Goal: Information Seeking & Learning: Learn about a topic

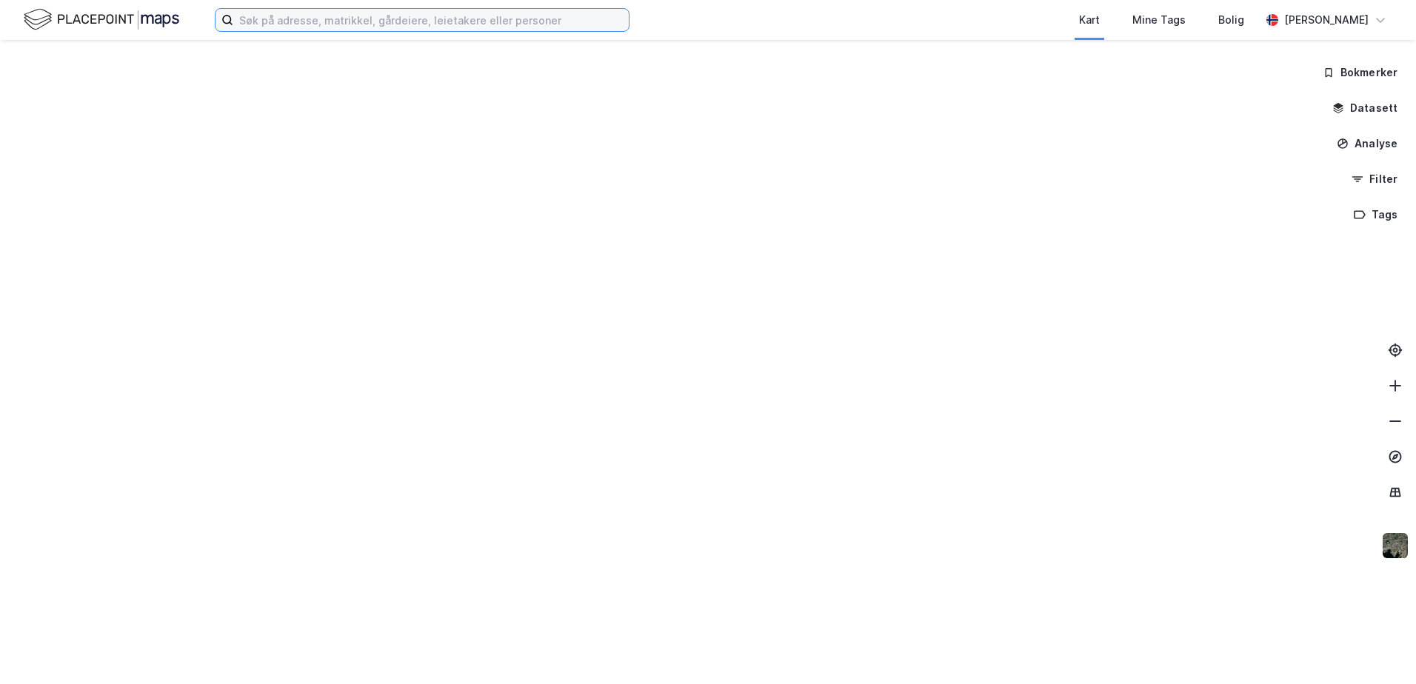
click at [349, 21] on input at bounding box center [430, 20] width 395 height 22
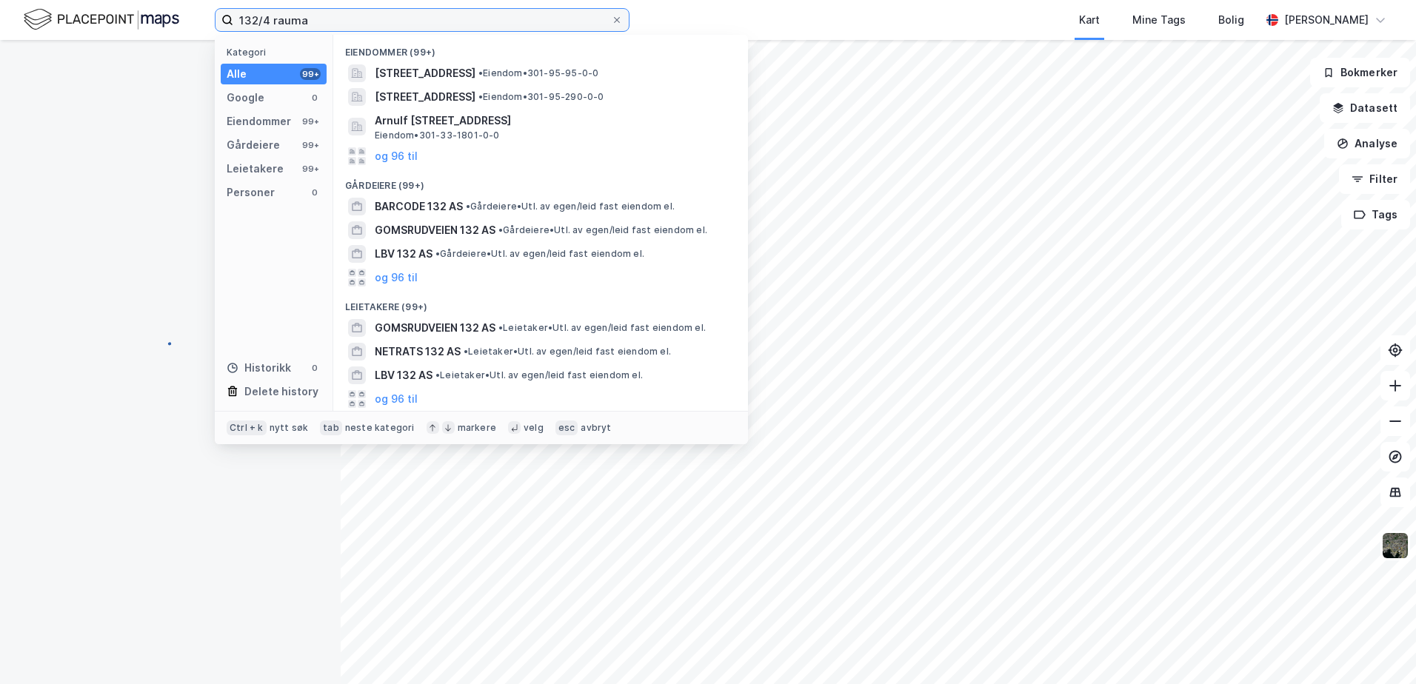
type input "132/4 rauma"
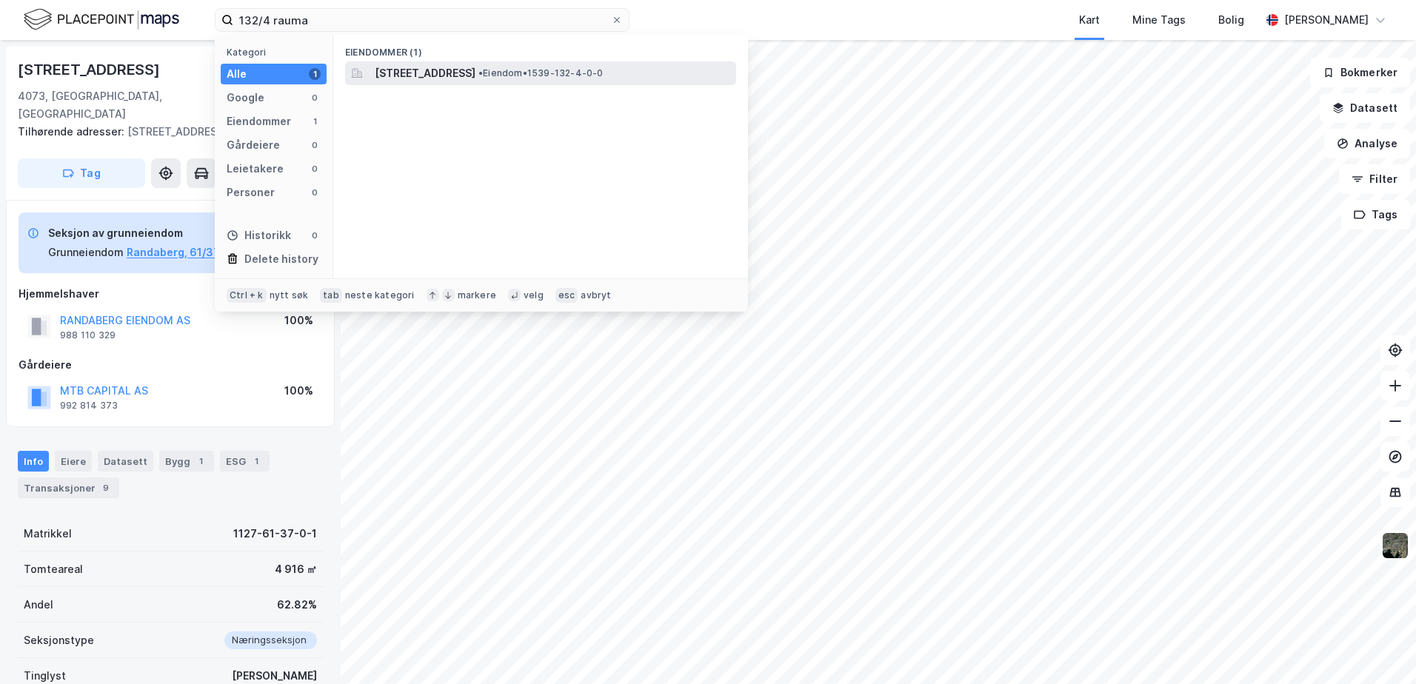
click at [435, 76] on span "[STREET_ADDRESS]" at bounding box center [425, 73] width 101 height 18
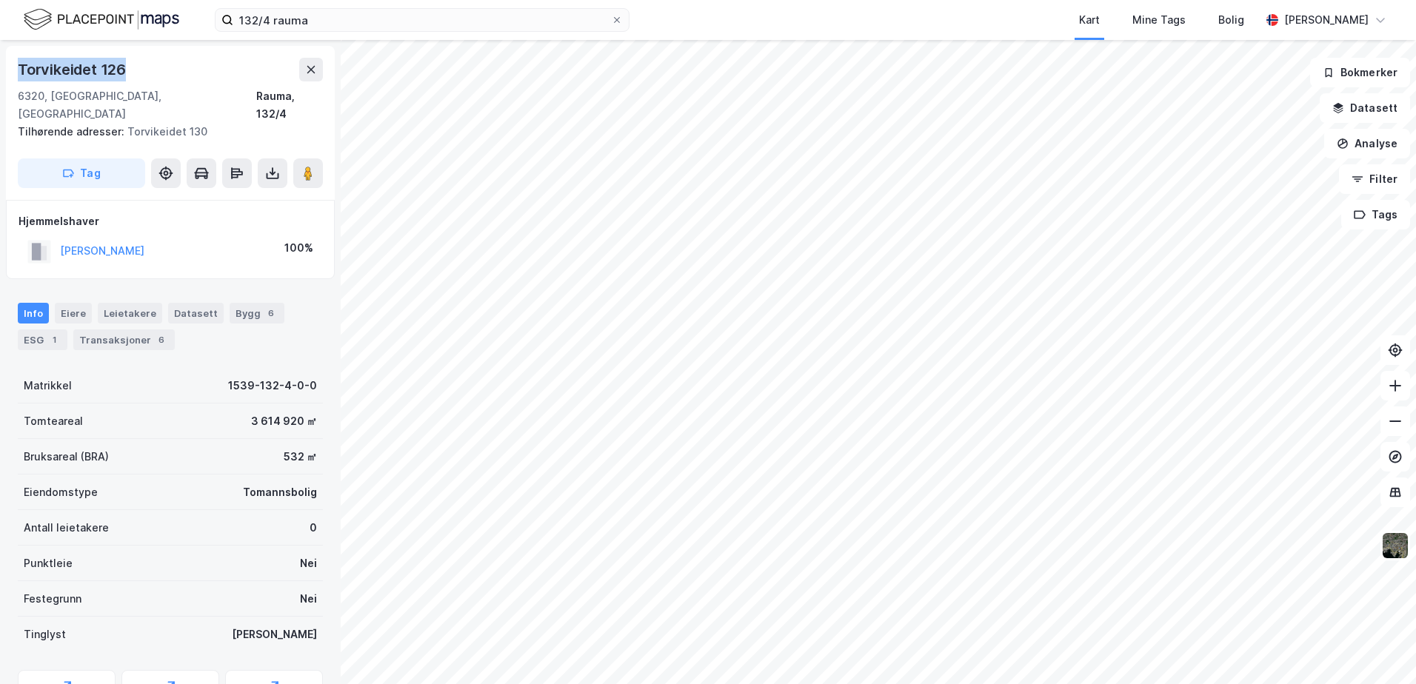
drag, startPoint x: 131, startPoint y: 72, endPoint x: 19, endPoint y: 66, distance: 112.7
click at [19, 66] on div "Torvikeidet 126" at bounding box center [170, 70] width 305 height 24
